Goal: Register for event/course

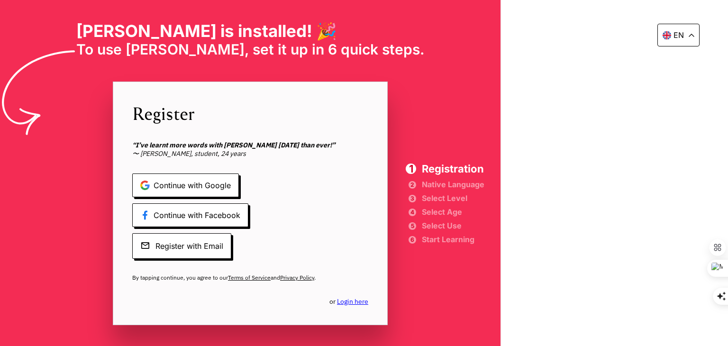
click at [239, 186] on span "Continue with Google" at bounding box center [185, 185] width 107 height 24
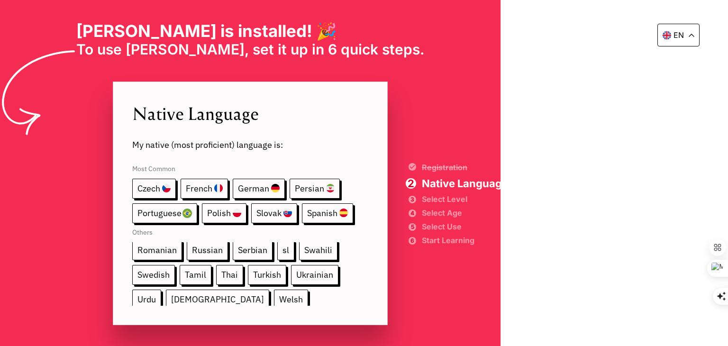
scroll to position [176, 0]
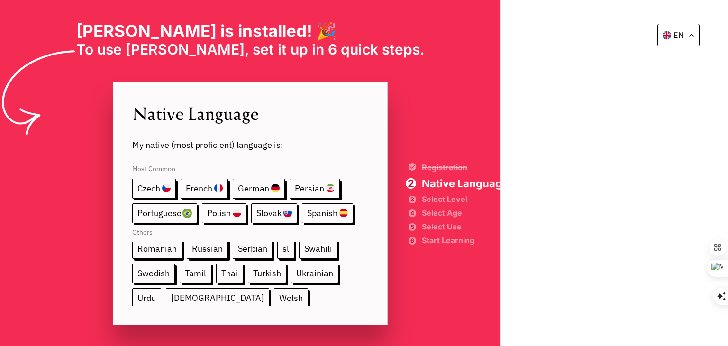
click at [161, 288] on span "Urdu" at bounding box center [146, 298] width 29 height 20
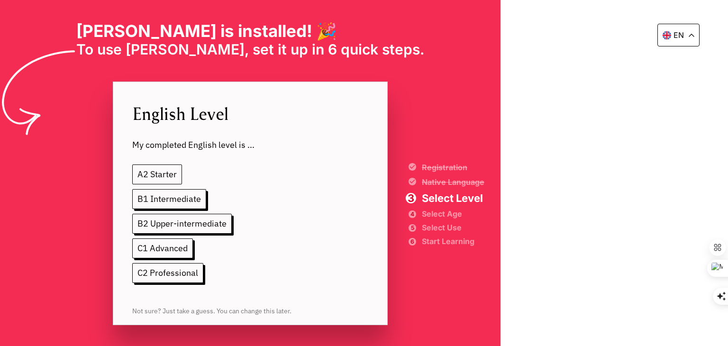
click at [182, 169] on span "A2 Starter" at bounding box center [157, 174] width 50 height 20
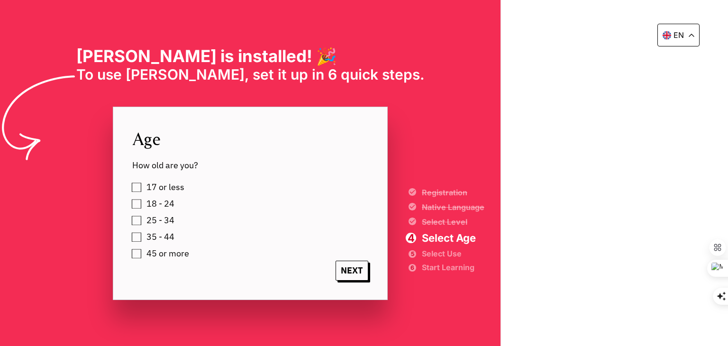
click at [174, 207] on label "18 - 24" at bounding box center [158, 204] width 31 height 14
click at [368, 269] on span "NEXT" at bounding box center [352, 271] width 33 height 20
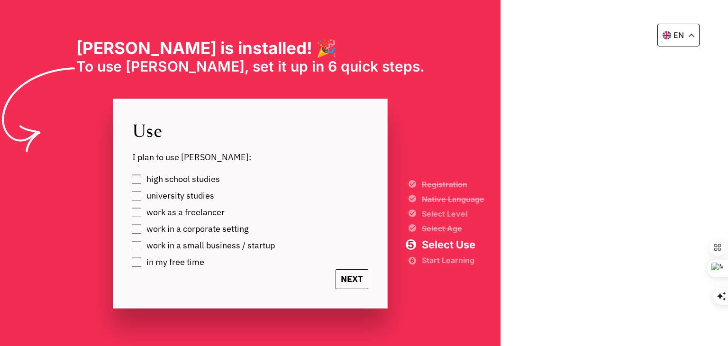
click at [368, 279] on span "NEXT" at bounding box center [352, 279] width 33 height 20
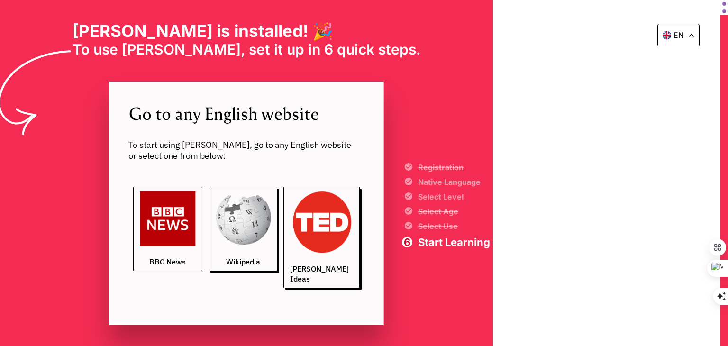
click at [196, 243] on img at bounding box center [168, 219] width 56 height 56
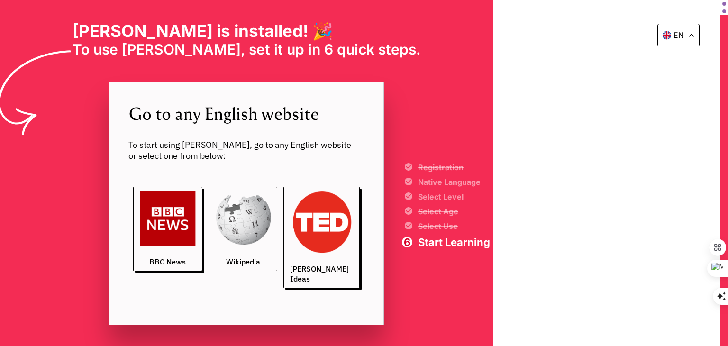
click at [271, 247] on img at bounding box center [243, 219] width 56 height 56
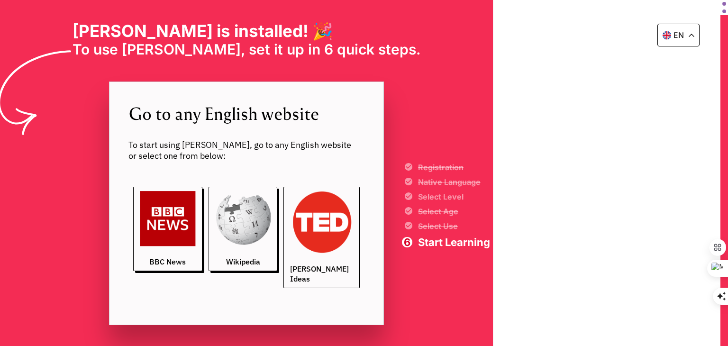
click at [353, 235] on img at bounding box center [321, 222] width 63 height 63
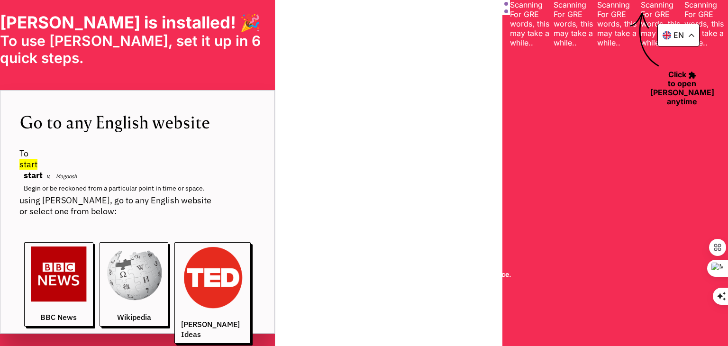
click at [512, 172] on span "Registration" at bounding box center [410, 176] width 203 height 8
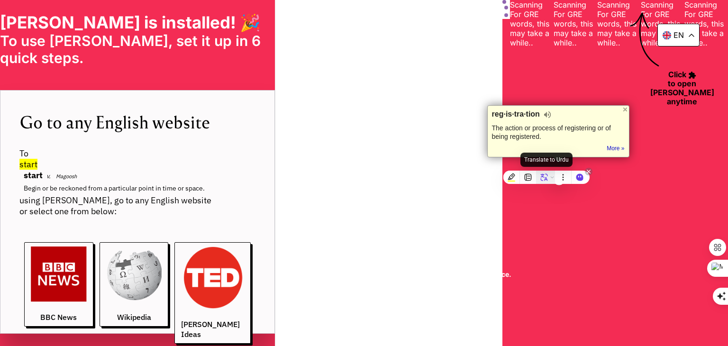
click at [546, 177] on icon at bounding box center [544, 177] width 7 height 7
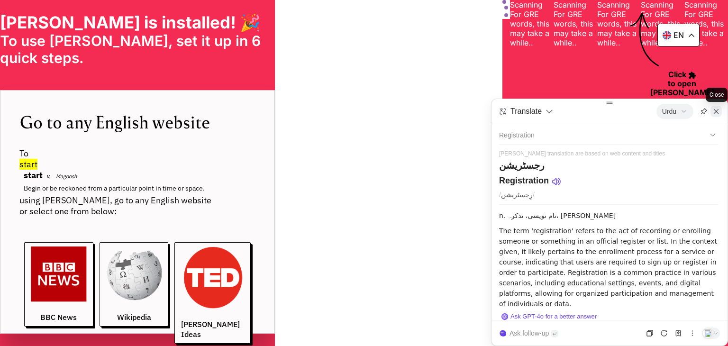
click at [715, 114] on icon at bounding box center [716, 112] width 8 height 8
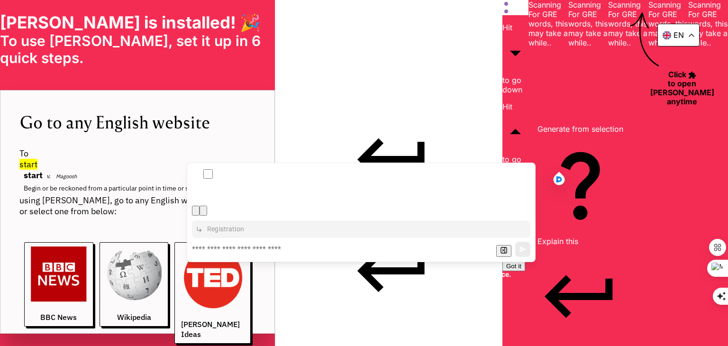
click at [275, 77] on div "en [PERSON_NAME] is installed! 🎉 To use [PERSON_NAME], set it up in 6 quick ste…" at bounding box center [137, 173] width 275 height 346
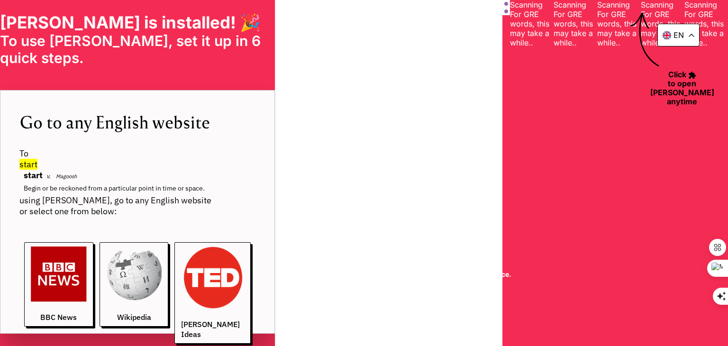
click at [275, 77] on div "en [PERSON_NAME] is installed! 🎉 To use [PERSON_NAME], set it up in 6 quick ste…" at bounding box center [137, 173] width 275 height 346
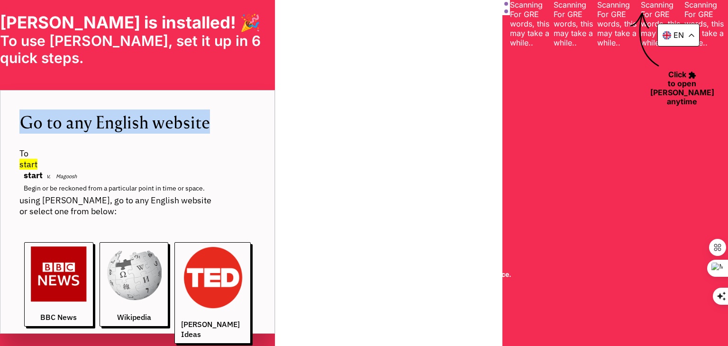
click at [275, 77] on div "en [PERSON_NAME] is installed! 🎉 To use [PERSON_NAME], set it up in 6 quick ste…" at bounding box center [137, 173] width 275 height 346
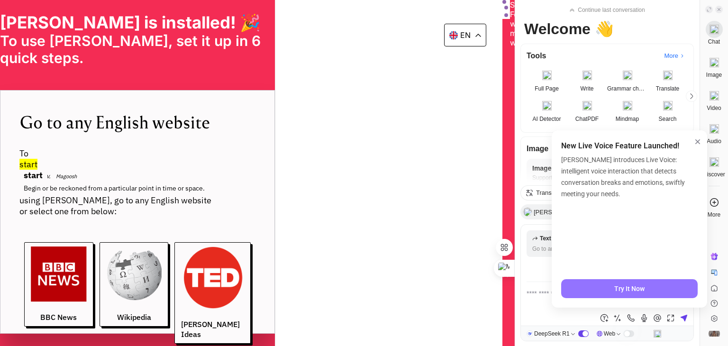
click at [641, 289] on div "Try It Now" at bounding box center [629, 288] width 137 height 19
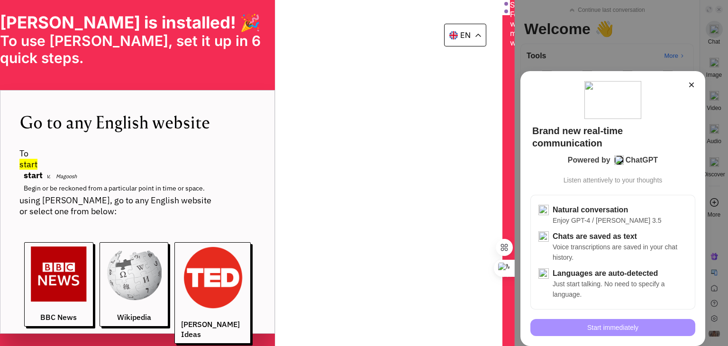
click at [655, 330] on div "Start immediately" at bounding box center [612, 327] width 165 height 17
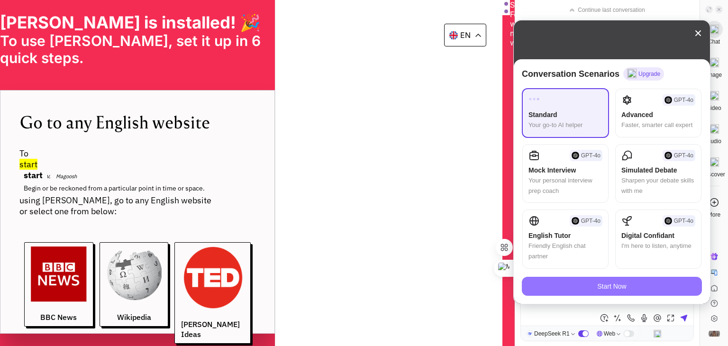
click at [592, 288] on div "Start Now" at bounding box center [612, 286] width 180 height 19
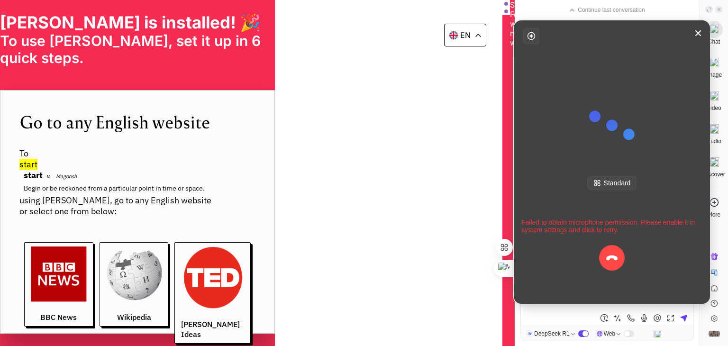
click at [622, 183] on div "Standard" at bounding box center [612, 183] width 50 height 14
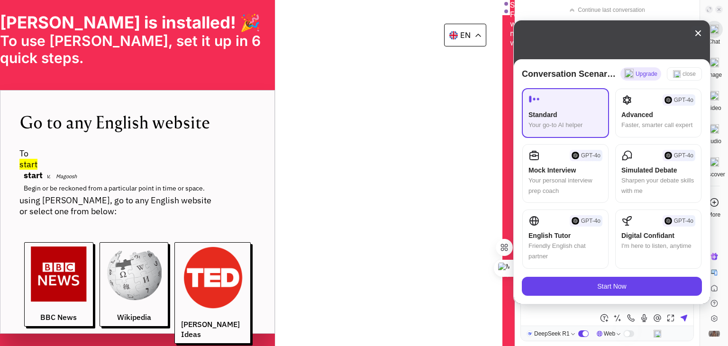
click at [699, 36] on icon at bounding box center [697, 32] width 11 height 11
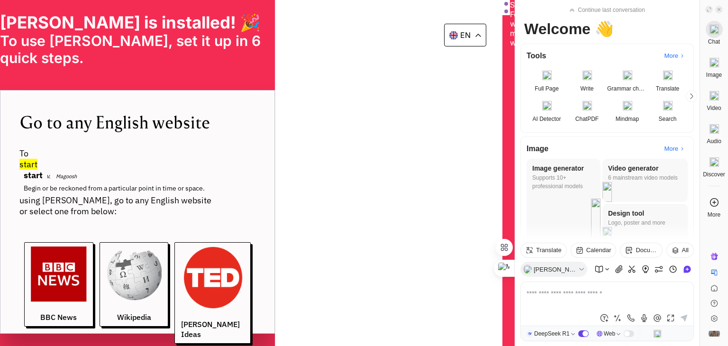
click at [105, 232] on div "en [PERSON_NAME] is installed! 🎉 To use [PERSON_NAME], set it up in 6 quick ste…" at bounding box center [137, 173] width 275 height 346
click at [719, 13] on span at bounding box center [719, 10] width 8 height 8
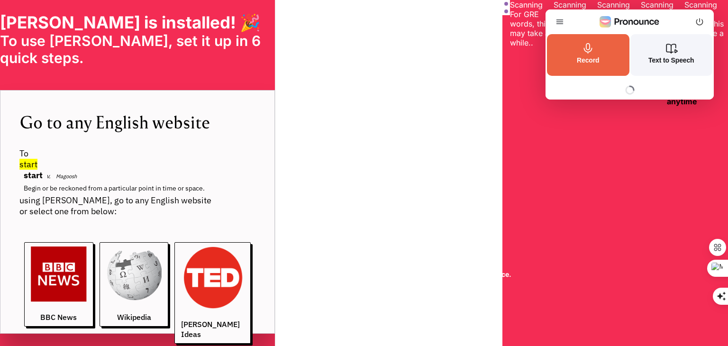
click at [275, 163] on div "en [PERSON_NAME] is installed! 🎉 To use [PERSON_NAME], set it up in 6 quick ste…" at bounding box center [137, 173] width 275 height 346
click at [275, 135] on div "en [PERSON_NAME] is installed! 🎉 To use [PERSON_NAME], set it up in 6 quick ste…" at bounding box center [137, 173] width 275 height 346
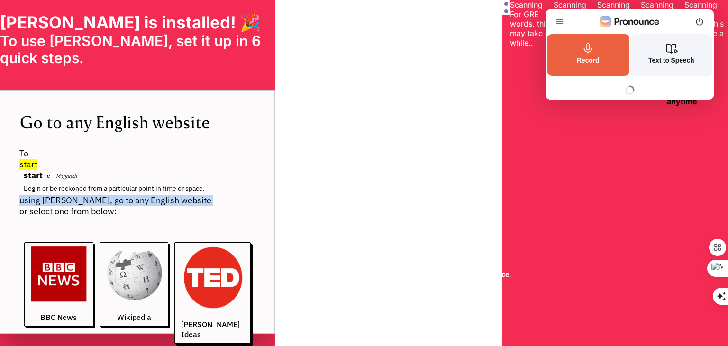
click at [275, 135] on div "en [PERSON_NAME] is installed! 🎉 To use [PERSON_NAME], set it up in 6 quick ste…" at bounding box center [137, 173] width 275 height 346
